Goal: Find specific page/section: Find specific page/section

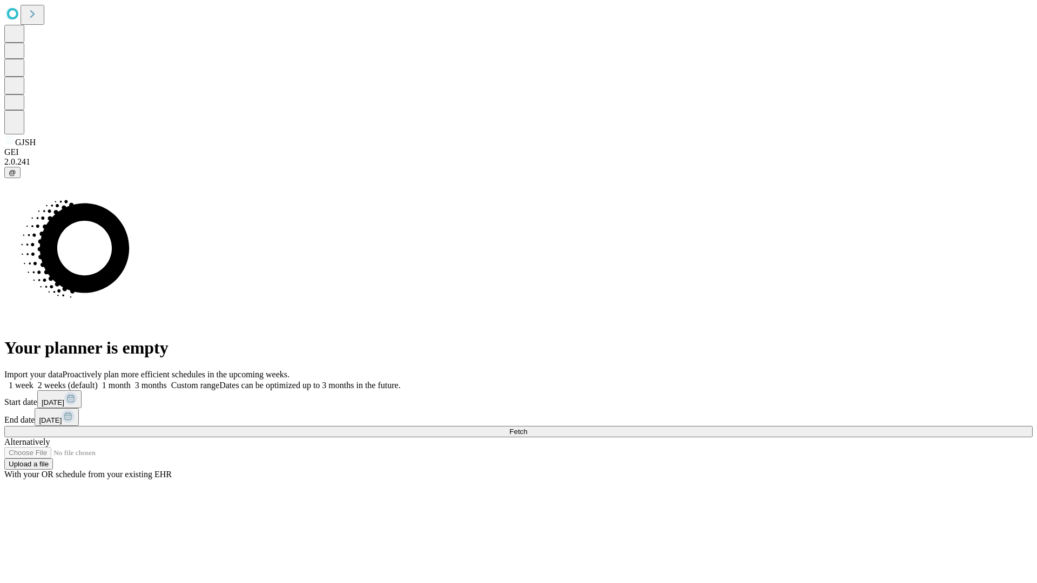
click at [527, 428] on span "Fetch" at bounding box center [518, 432] width 18 height 8
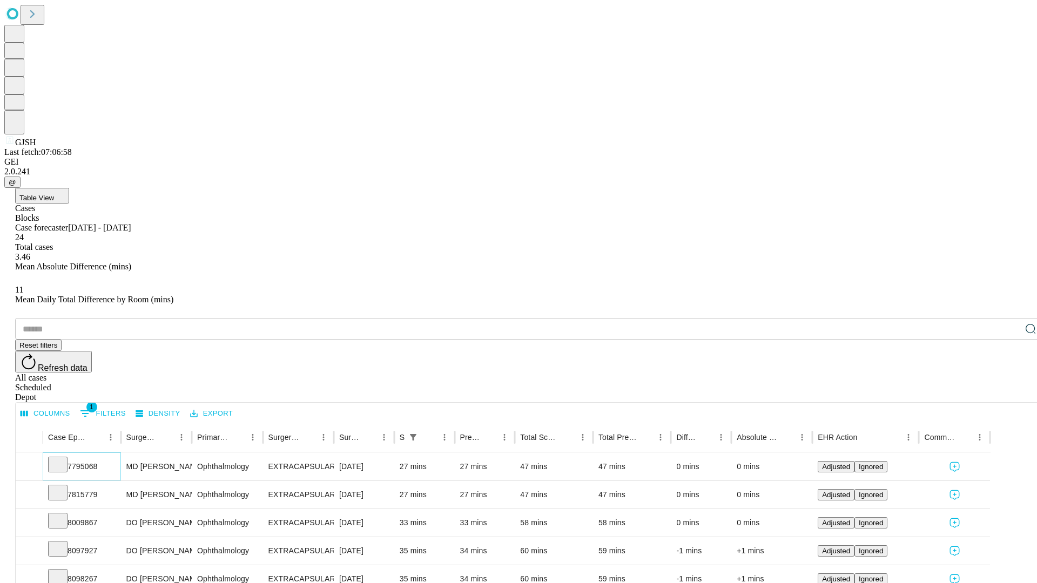
click at [63, 459] on icon at bounding box center [57, 464] width 11 height 11
